Goal: Book appointment/travel/reservation

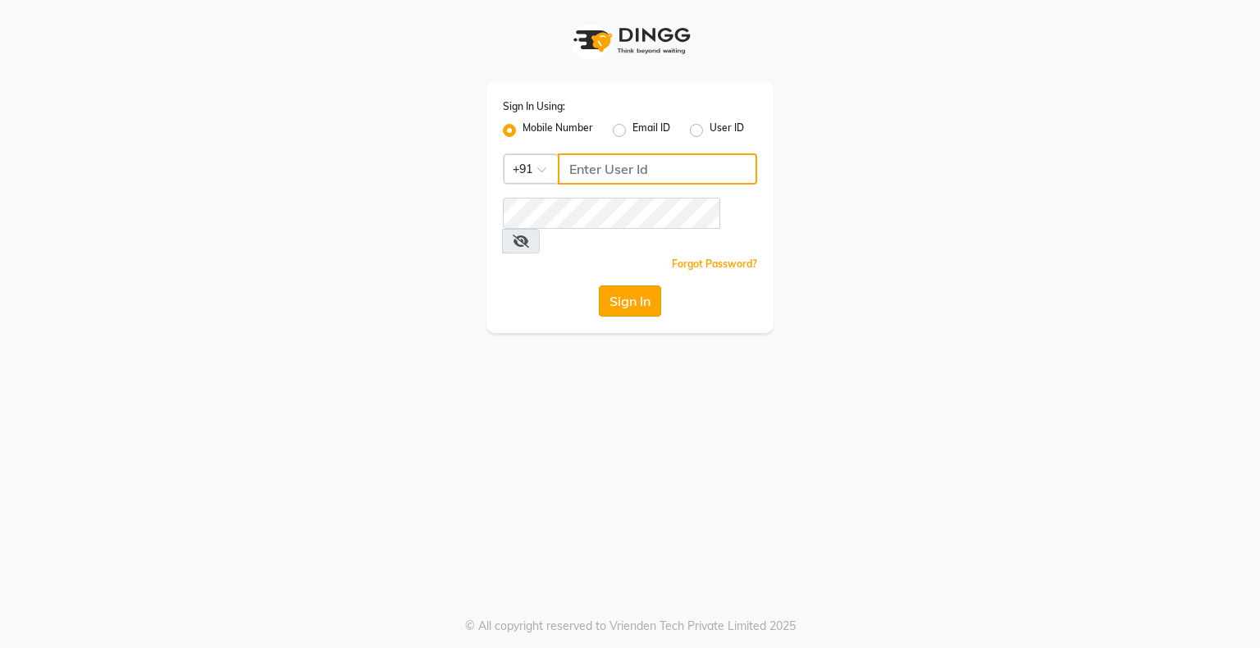
type input "9004055277"
click at [622, 285] on button "Sign In" at bounding box center [630, 300] width 62 height 31
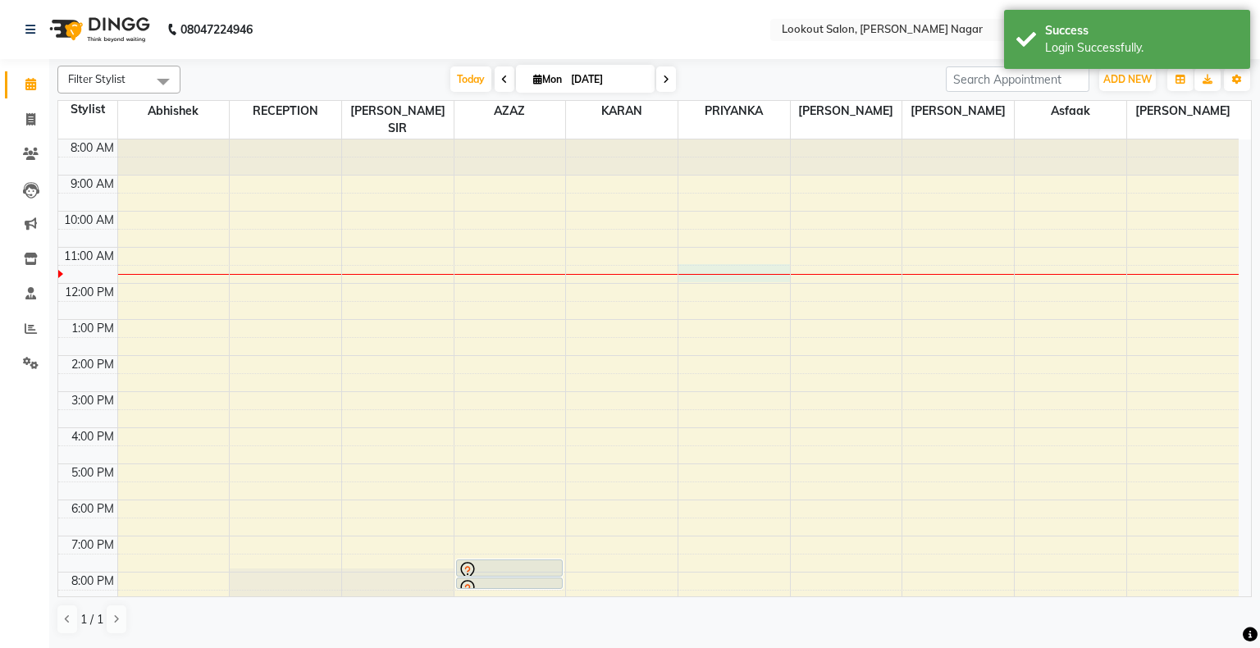
click at [682, 274] on div at bounding box center [734, 274] width 112 height 1
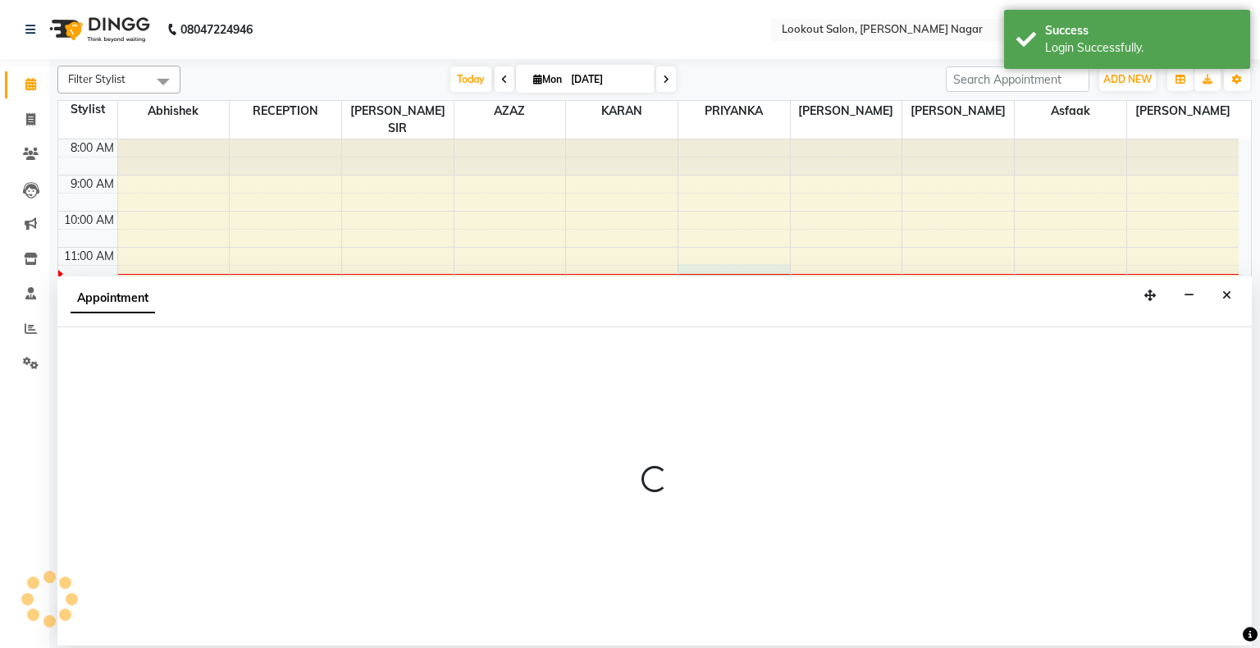
select select "16862"
select select "690"
select select "tentative"
